Goal: Task Accomplishment & Management: Use online tool/utility

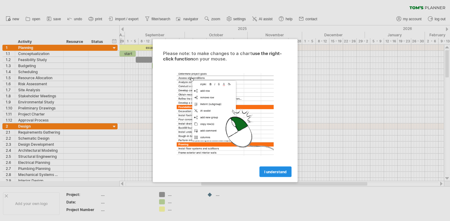
click at [277, 173] on span "I understand" at bounding box center [275, 172] width 22 height 5
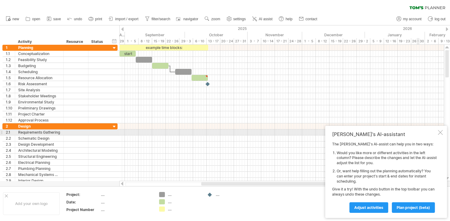
click at [440, 134] on div at bounding box center [439, 132] width 5 height 5
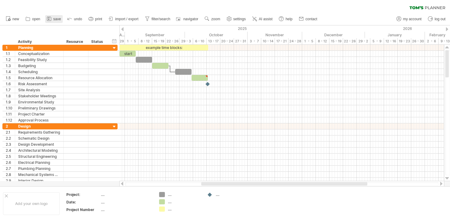
click at [56, 19] on span "save" at bounding box center [57, 19] width 8 height 4
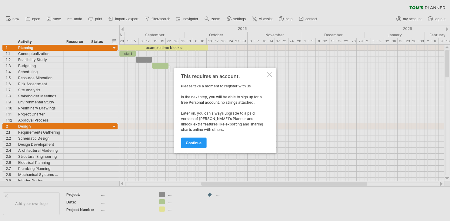
click at [270, 74] on div at bounding box center [269, 74] width 5 height 5
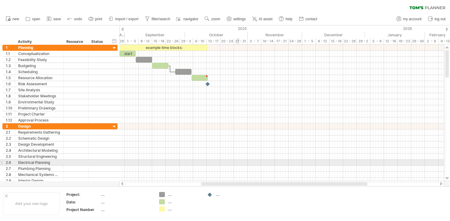
drag, startPoint x: 32, startPoint y: 28, endPoint x: 248, endPoint y: 155, distance: 250.4
click at [265, 179] on div "Trying to reach [DOMAIN_NAME] Connected again... 0% clear filter new 1" at bounding box center [225, 110] width 450 height 221
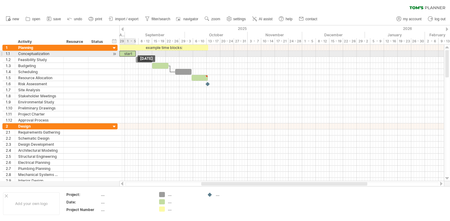
click at [128, 55] on div "start" at bounding box center [127, 54] width 16 height 6
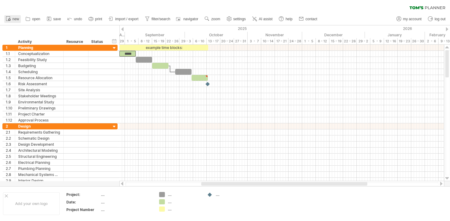
click at [11, 18] on icon at bounding box center [8, 18] width 6 height 6
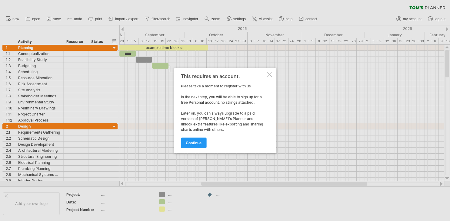
click at [268, 74] on div at bounding box center [269, 74] width 5 height 5
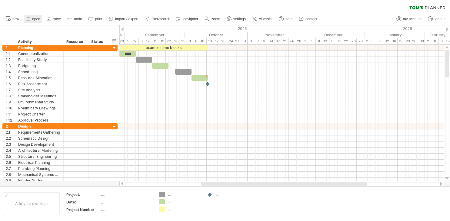
click at [34, 19] on span "open" at bounding box center [36, 19] width 8 height 4
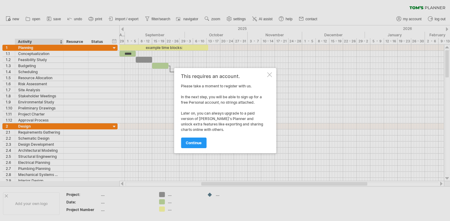
click at [269, 76] on div at bounding box center [269, 74] width 5 height 5
